Goal: Information Seeking & Learning: Learn about a topic

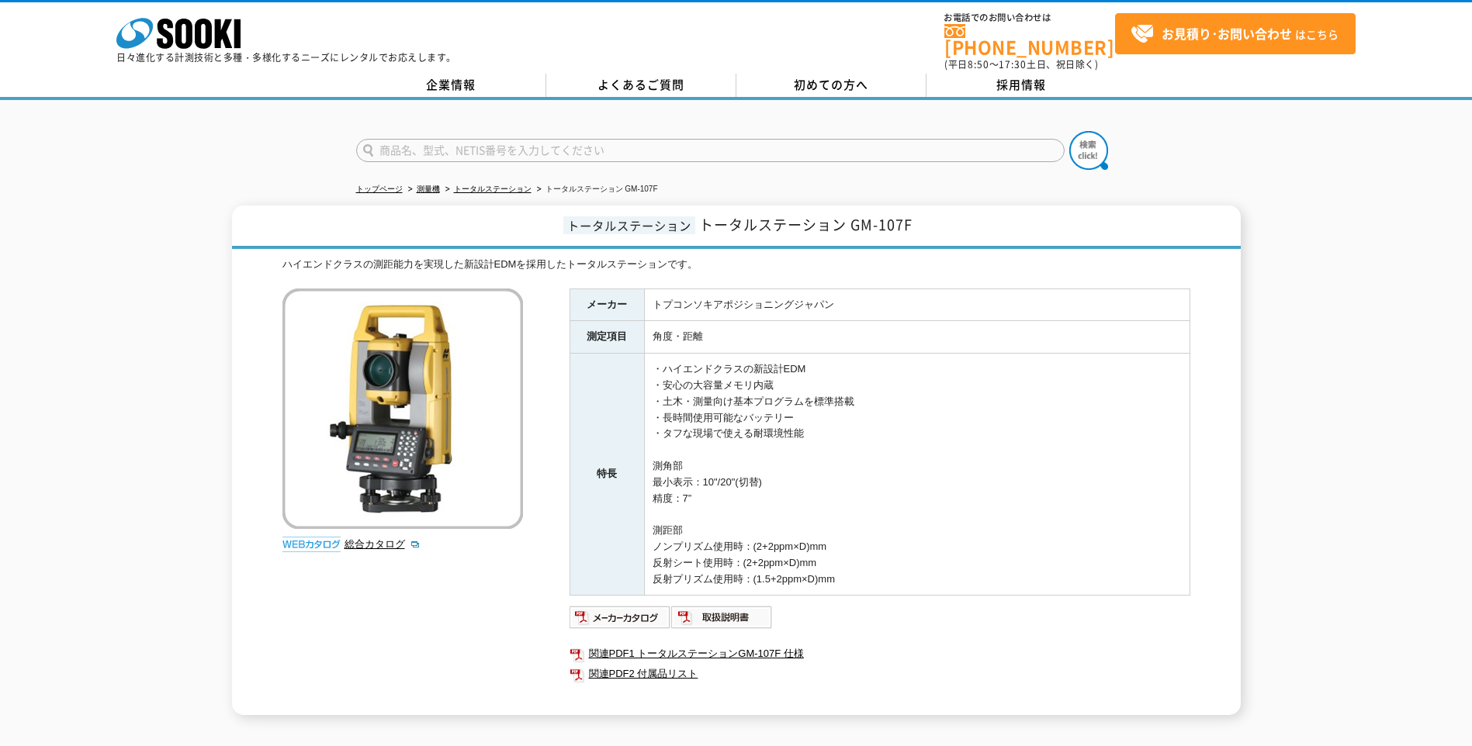
click at [870, 330] on td "角度・距離" at bounding box center [916, 337] width 545 height 33
drag, startPoint x: 802, startPoint y: 362, endPoint x: 714, endPoint y: 357, distance: 88.6
click at [714, 357] on td "・ハイエンドクラスの新設計EDM ・安心の大容量メモリ内蔵 ・土木・測量向け基本プログラムを標準搭載 ・長時間使用可能なバッテリー ・タフな現場で使える耐環境…" at bounding box center [916, 475] width 545 height 242
click at [713, 354] on td "・ハイエンドクラスの新設計EDM ・安心の大容量メモリ内蔵 ・土木・測量向け基本プログラムを標準搭載 ・長時間使用可能なバッテリー ・タフな現場で使える耐環境…" at bounding box center [916, 475] width 545 height 242
drag, startPoint x: 686, startPoint y: 377, endPoint x: 793, endPoint y: 375, distance: 107.1
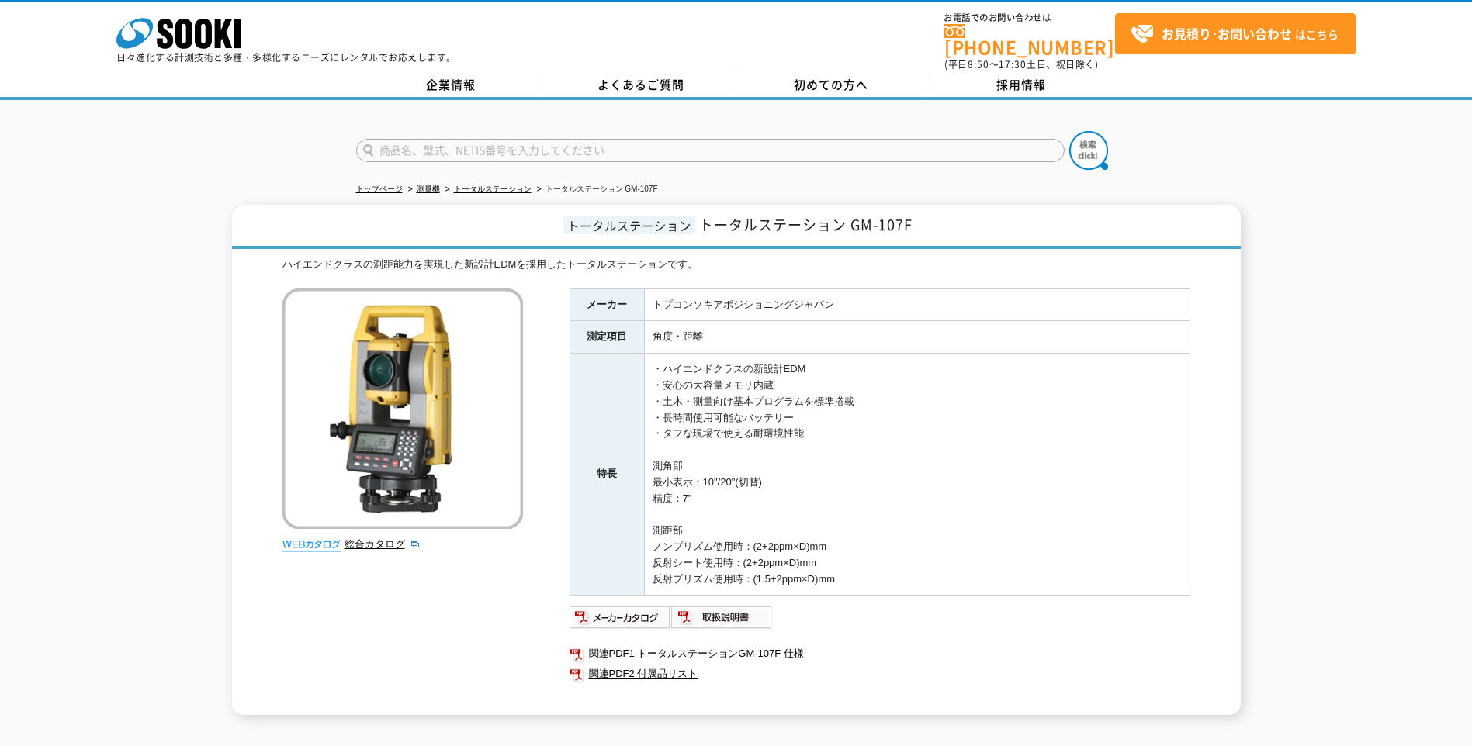
click at [793, 375] on td "・ハイエンドクラスの新設計EDM ・安心の大容量メモリ内蔵 ・土木・測量向け基本プログラムを標準搭載 ・長時間使用可能なバッテリー ・タフな現場で使える耐環境…" at bounding box center [916, 475] width 545 height 242
drag, startPoint x: 845, startPoint y: 386, endPoint x: 672, endPoint y: 375, distance: 173.4
click at [672, 375] on td "・ハイエンドクラスの新設計EDM ・安心の大容量メモリ内蔵 ・土木・測量向け基本プログラムを標準搭載 ・長時間使用可能なバッテリー ・タフな現場で使える耐環境…" at bounding box center [916, 475] width 545 height 242
click at [670, 369] on td "・ハイエンドクラスの新設計EDM ・安心の大容量メモリ内蔵 ・土木・測量向け基本プログラムを標準搭載 ・長時間使用可能なバッテリー ・タフな現場で使える耐環境…" at bounding box center [916, 475] width 545 height 242
